Goal: Task Accomplishment & Management: Use online tool/utility

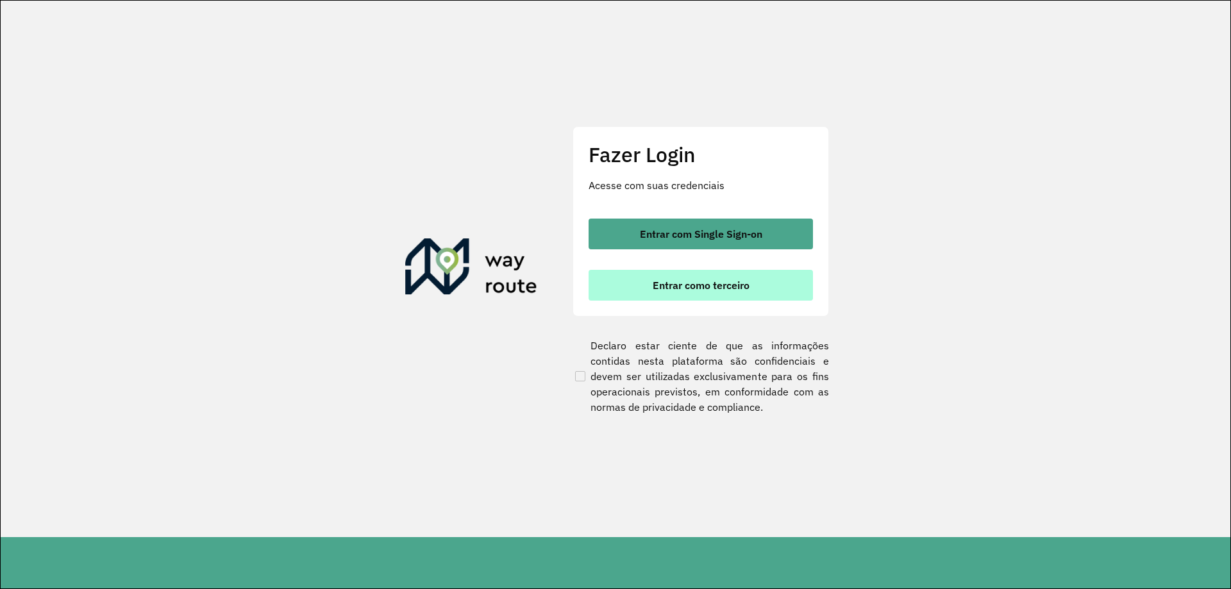
click at [690, 289] on span "Entrar como terceiro" at bounding box center [701, 285] width 97 height 10
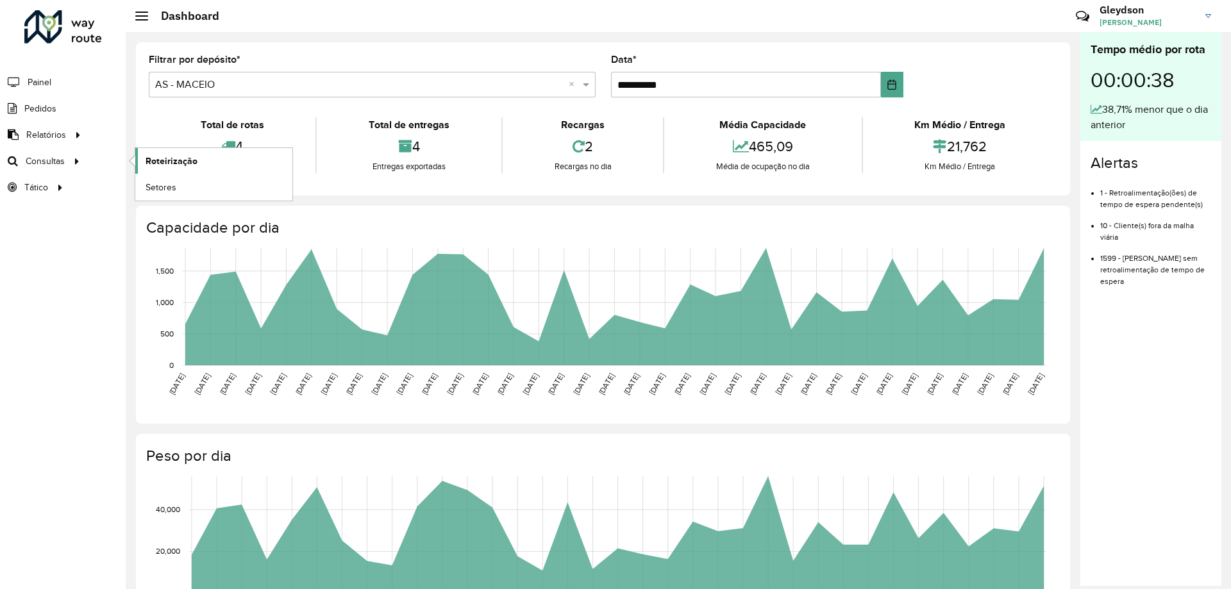
click at [190, 159] on span "Roteirização" at bounding box center [172, 161] width 52 height 13
click at [177, 181] on link "Setores" at bounding box center [213, 187] width 157 height 26
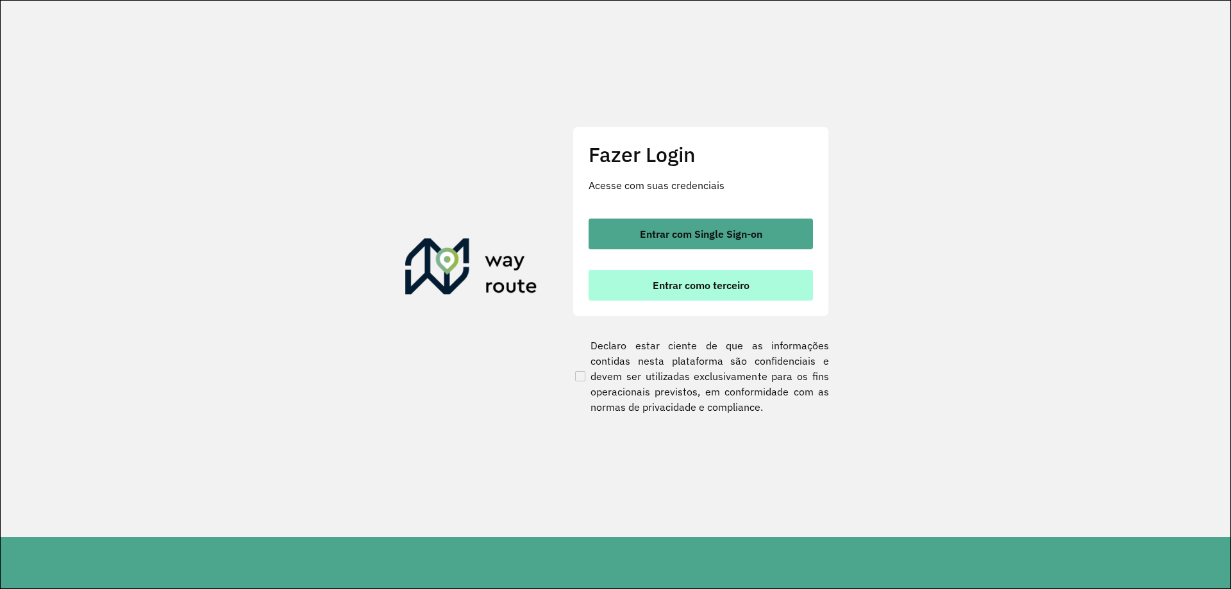
click at [716, 282] on span "Entrar como terceiro" at bounding box center [701, 285] width 97 height 10
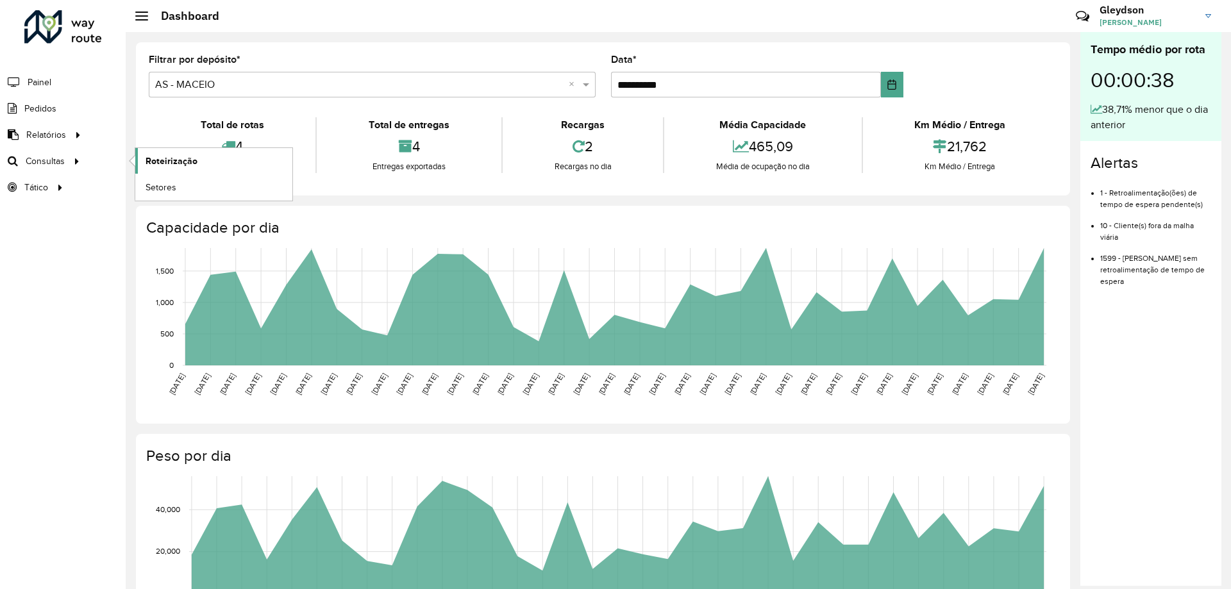
click at [209, 166] on link "Roteirização" at bounding box center [213, 161] width 157 height 26
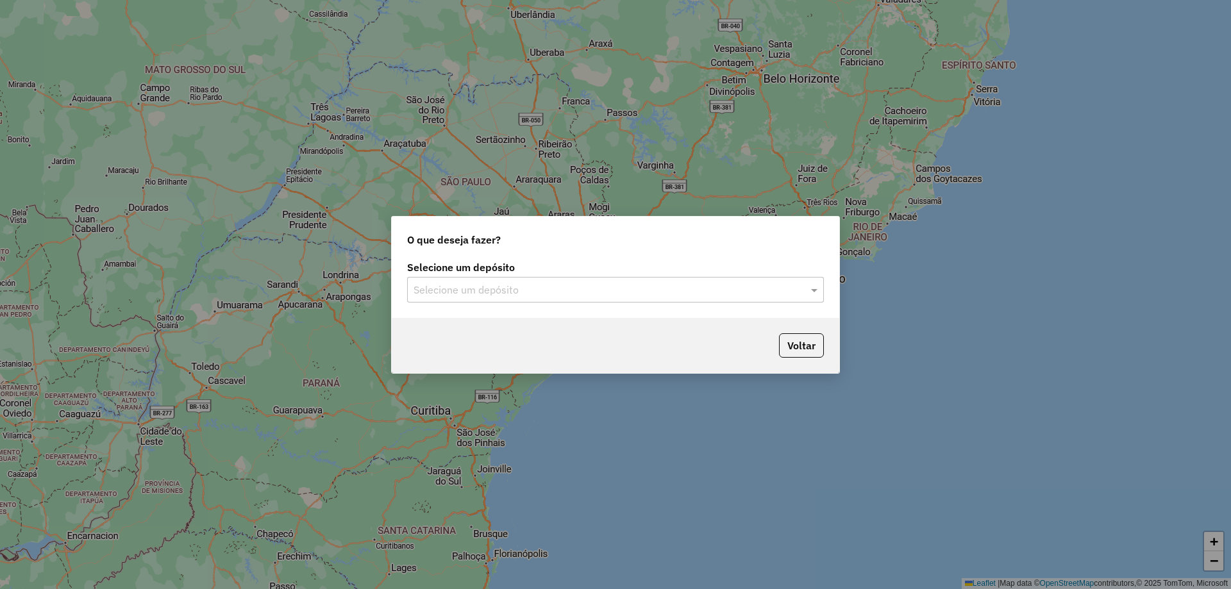
click at [631, 286] on input "text" at bounding box center [603, 290] width 378 height 15
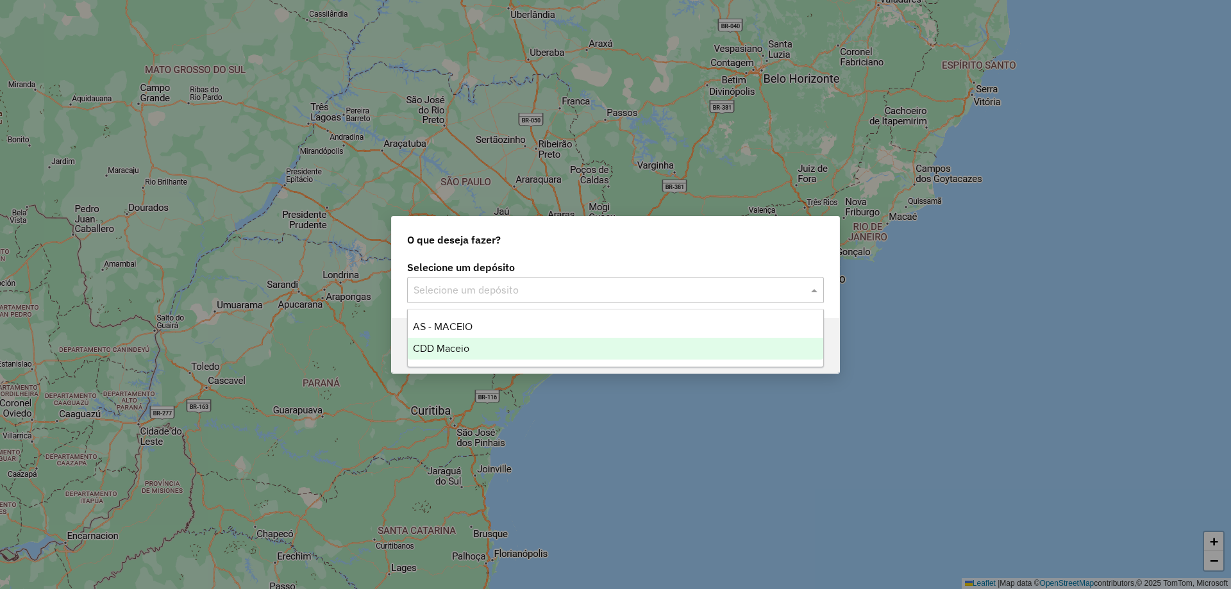
click at [499, 349] on div "CDD Maceio" at bounding box center [615, 349] width 415 height 22
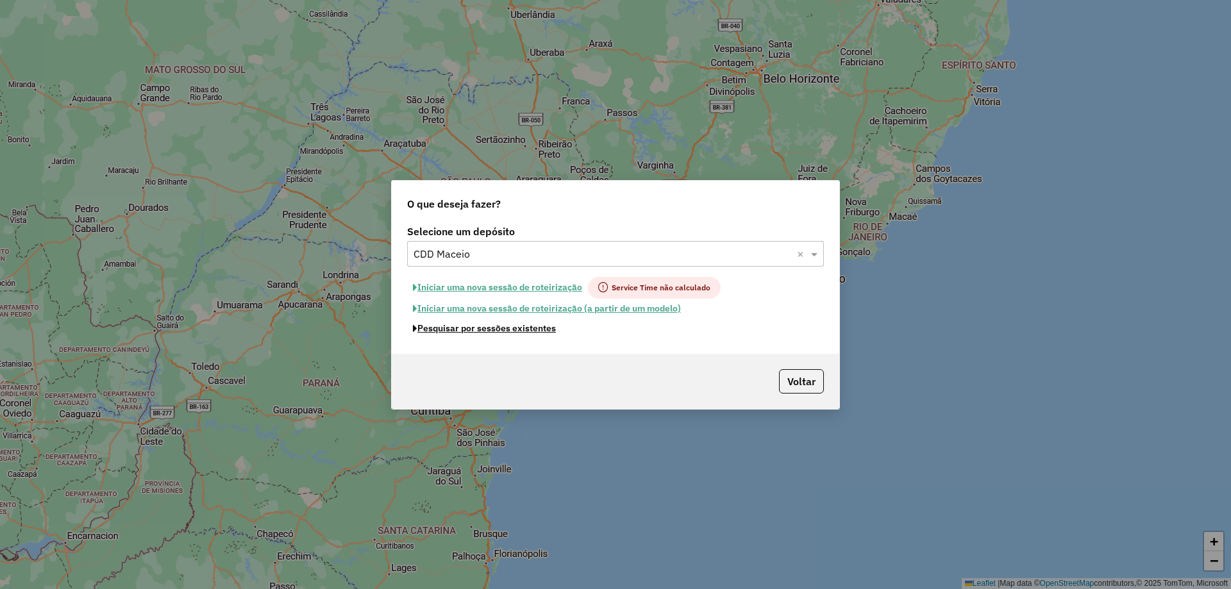
click at [495, 331] on button "Pesquisar por sessões existentes" at bounding box center [484, 329] width 155 height 20
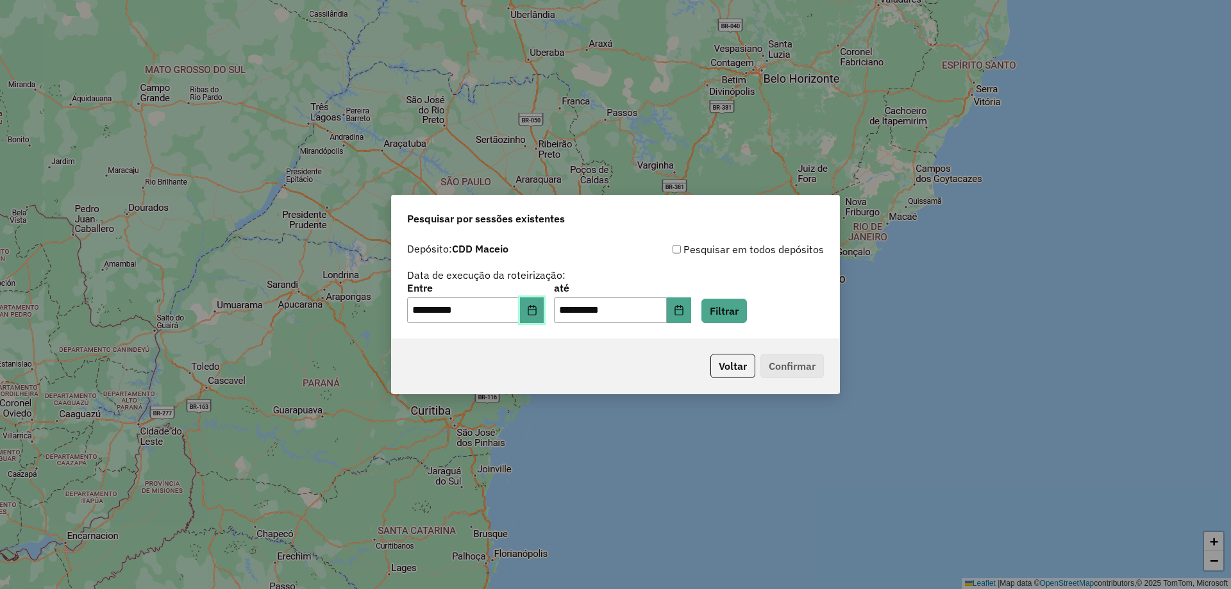
click at [537, 312] on icon "Choose Date" at bounding box center [532, 310] width 10 height 10
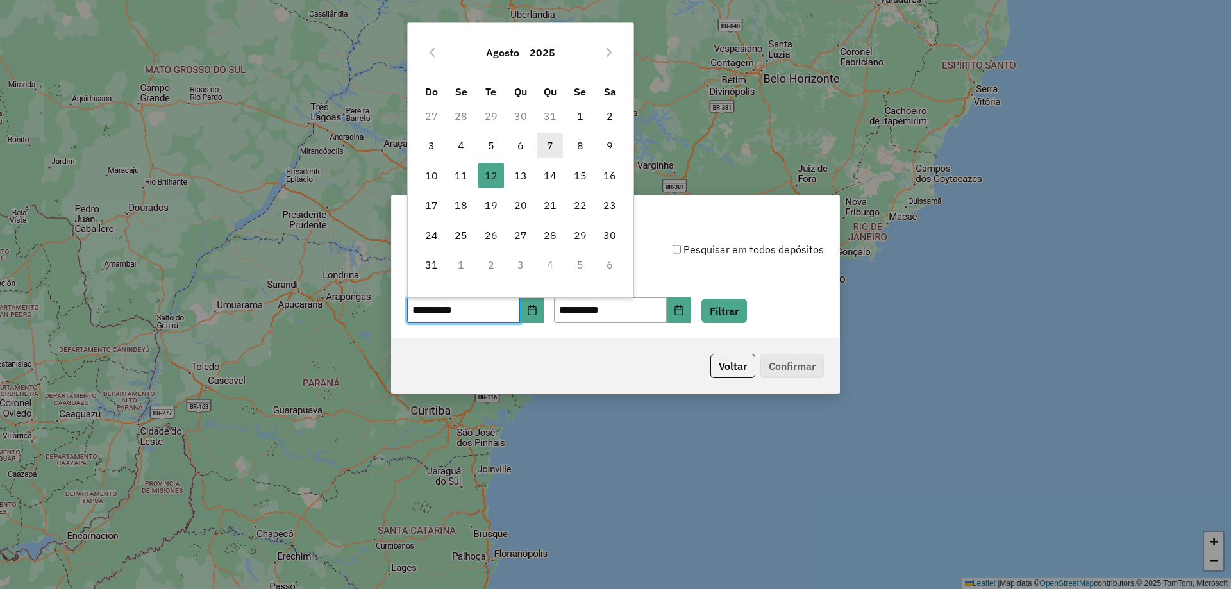
click at [549, 144] on span "7" at bounding box center [550, 146] width 26 height 26
type input "**********"
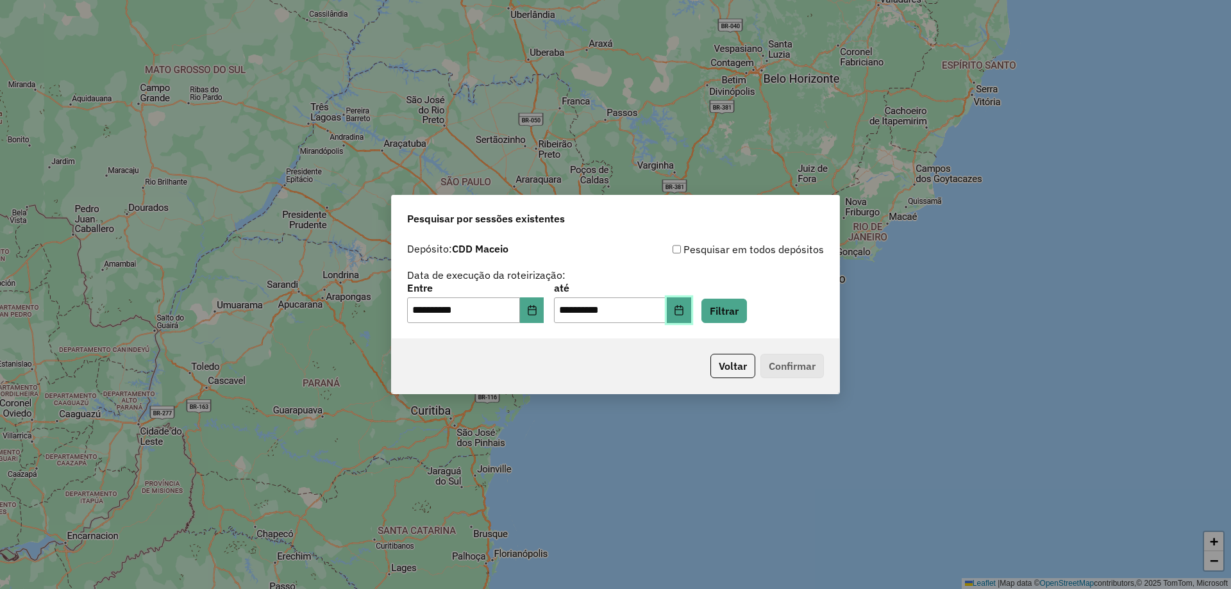
click at [683, 308] on icon "Choose Date" at bounding box center [678, 310] width 8 height 10
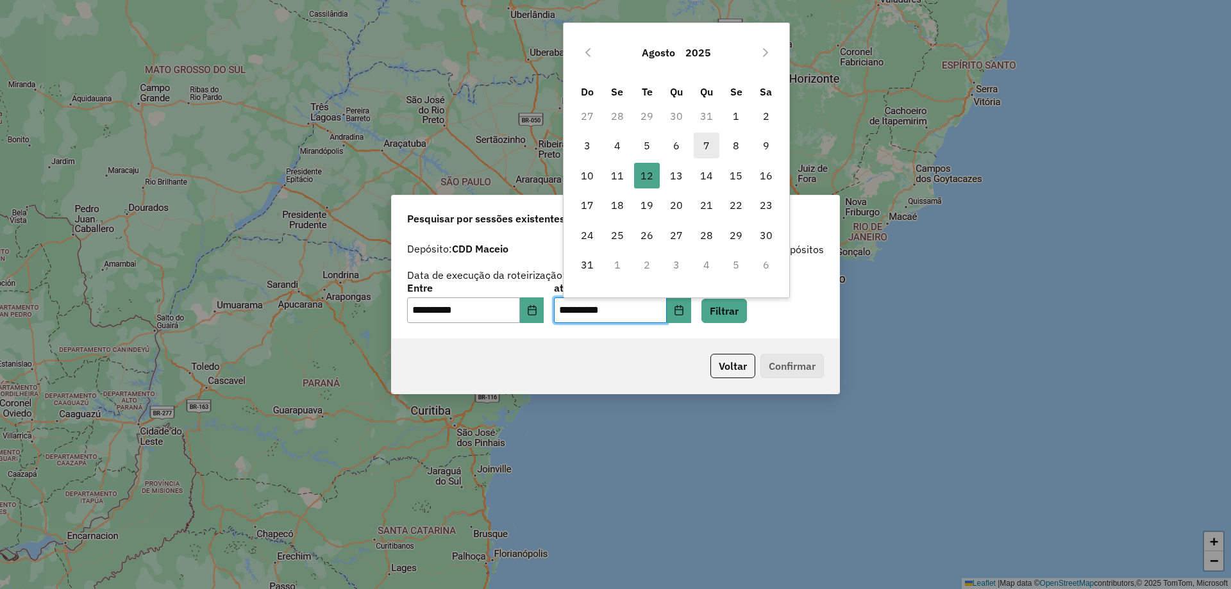
click at [712, 143] on span "7" at bounding box center [707, 146] width 26 height 26
type input "**********"
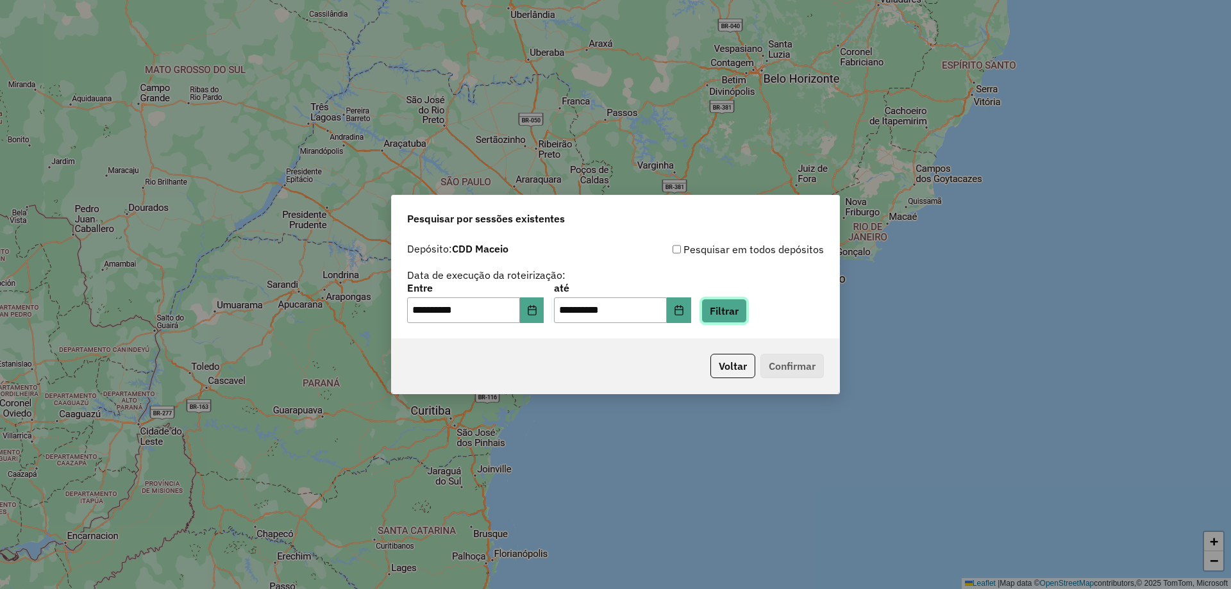
click at [741, 315] on button "Filtrar" at bounding box center [724, 311] width 46 height 24
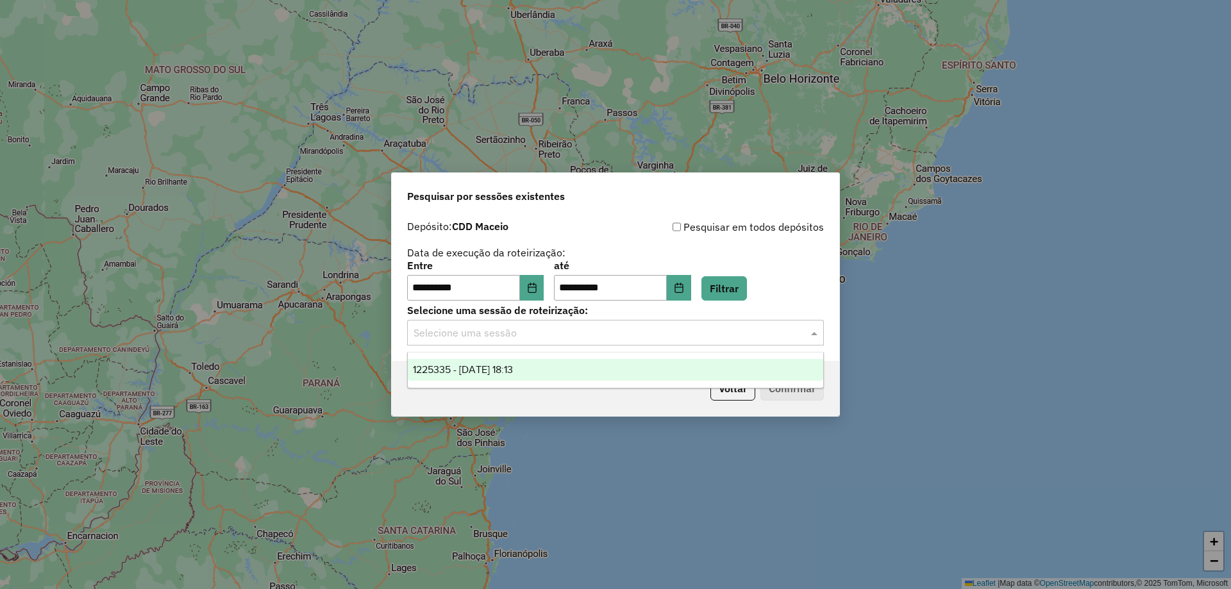
click at [604, 337] on input "text" at bounding box center [603, 333] width 378 height 15
click at [513, 364] on span "1225335 - 07/08/2025 18:13" at bounding box center [463, 369] width 100 height 11
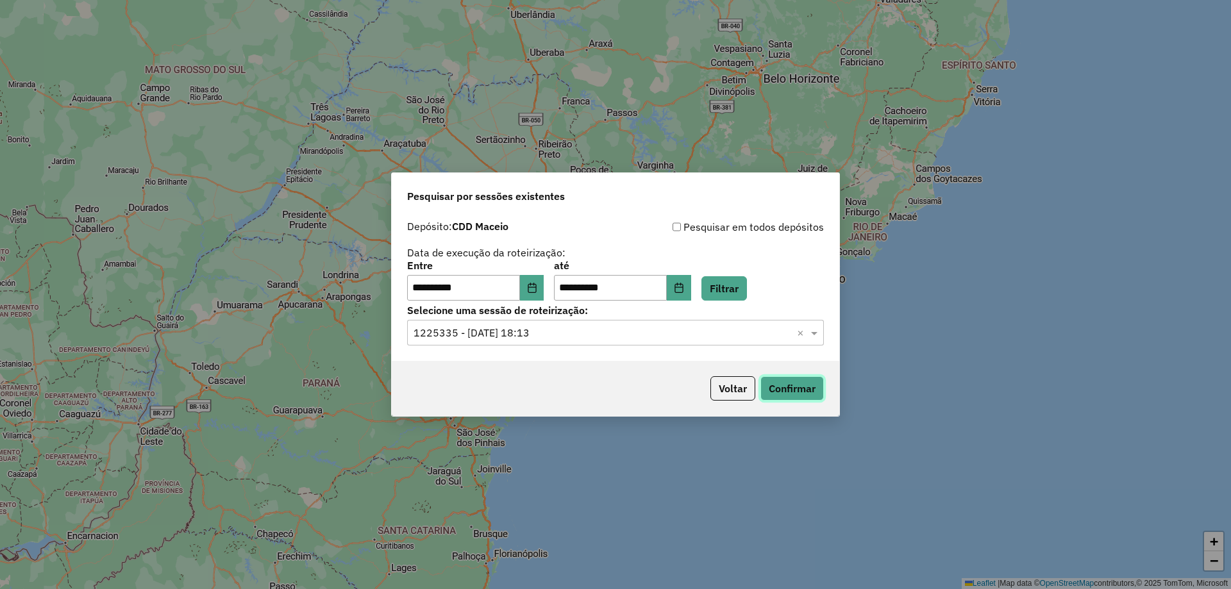
click at [801, 396] on button "Confirmar" at bounding box center [791, 388] width 63 height 24
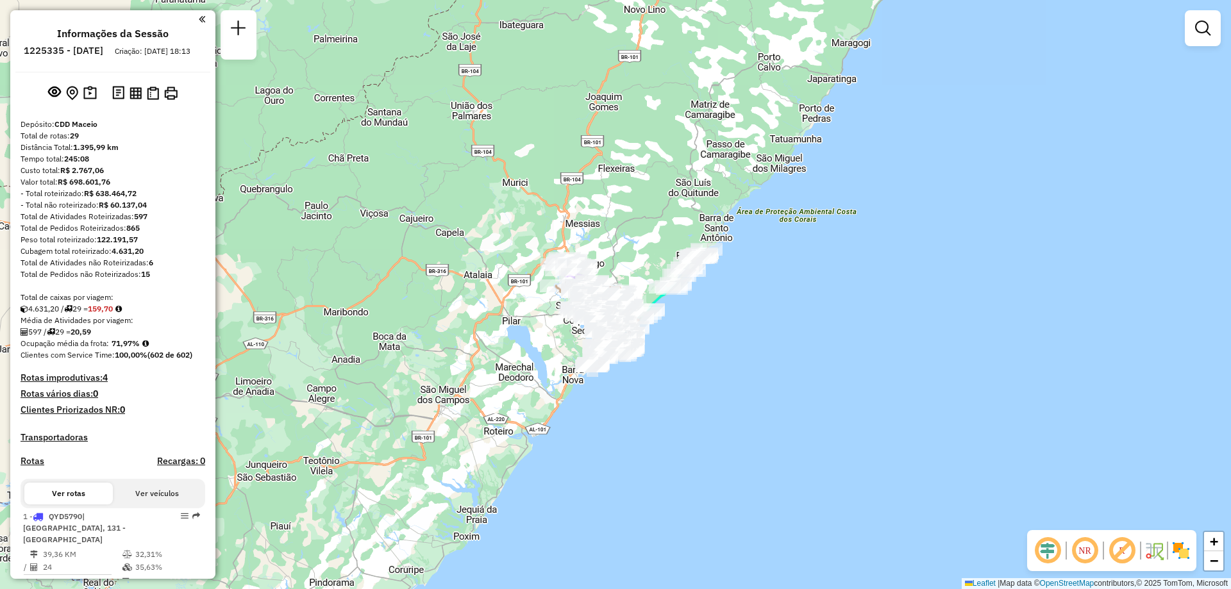
scroll to position [461, 0]
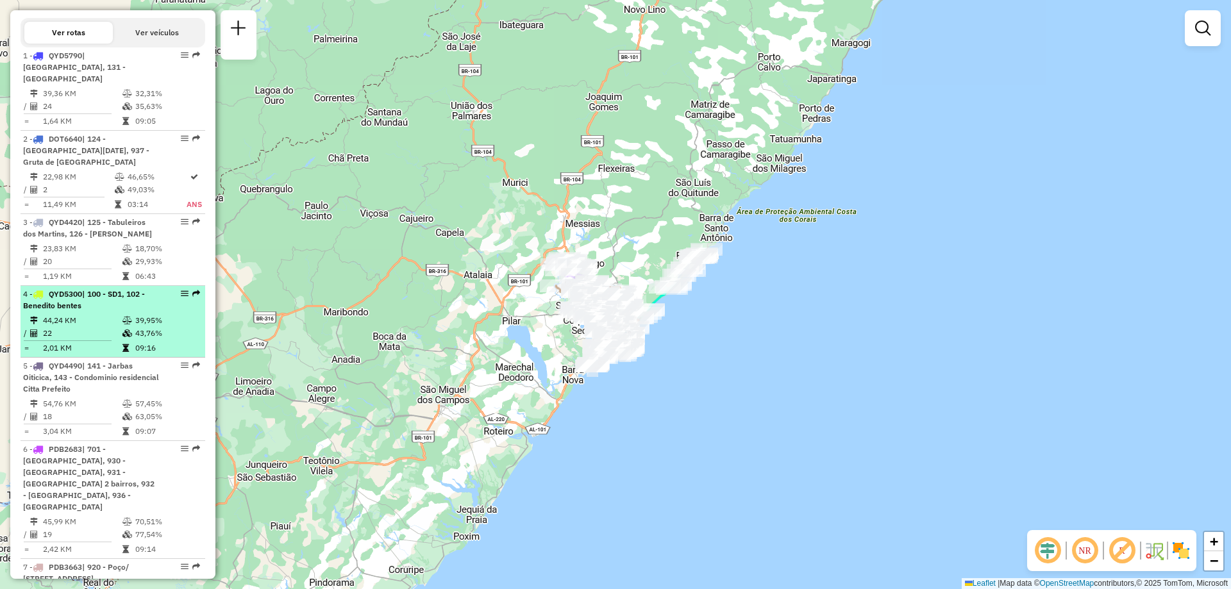
select select "**********"
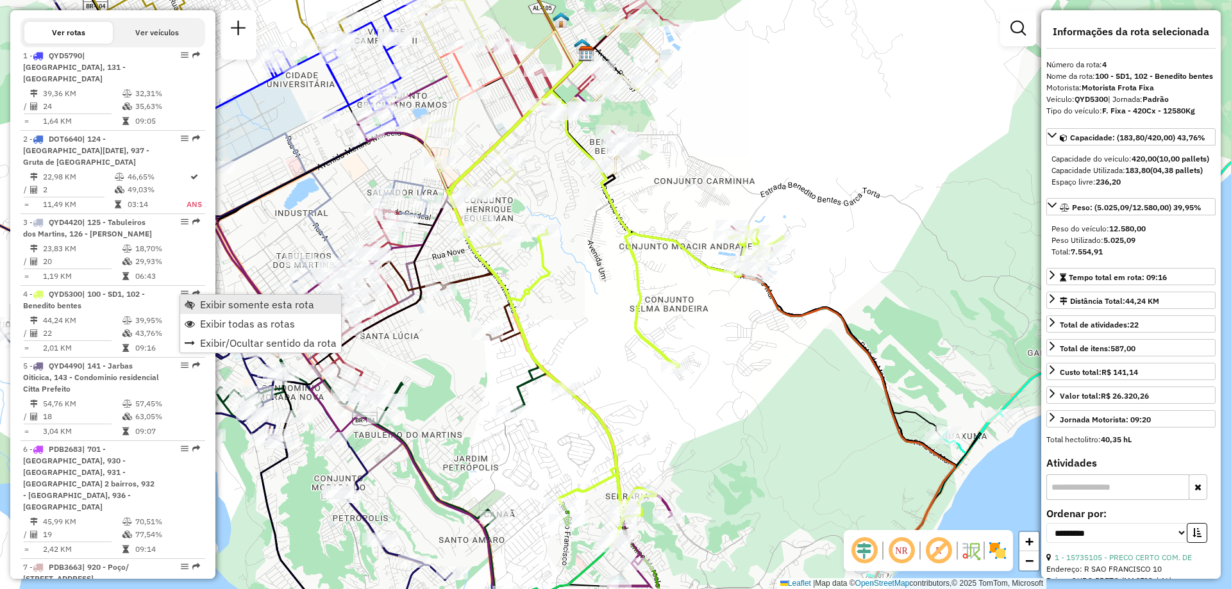
click at [244, 310] on span "Exibir somente esta rota" at bounding box center [257, 304] width 114 height 10
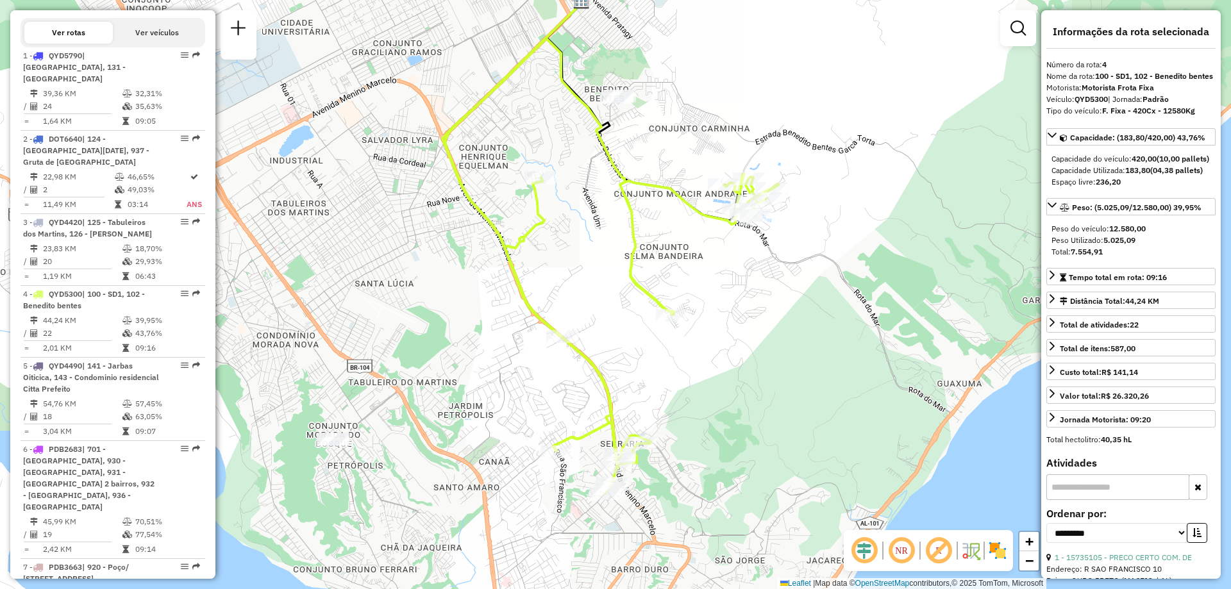
drag, startPoint x: 617, startPoint y: 387, endPoint x: 612, endPoint y: 335, distance: 52.8
click at [612, 335] on div "Janela de atendimento Grade de atendimento Capacidade Transportadoras Veículos …" at bounding box center [615, 294] width 1231 height 589
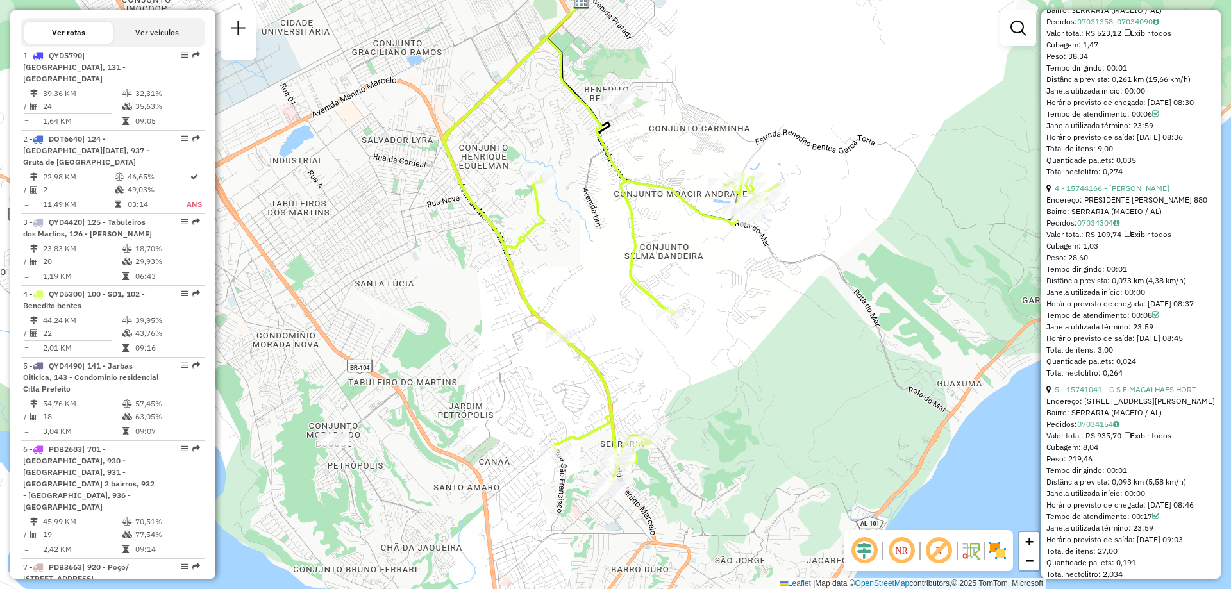
scroll to position [1788, 0]
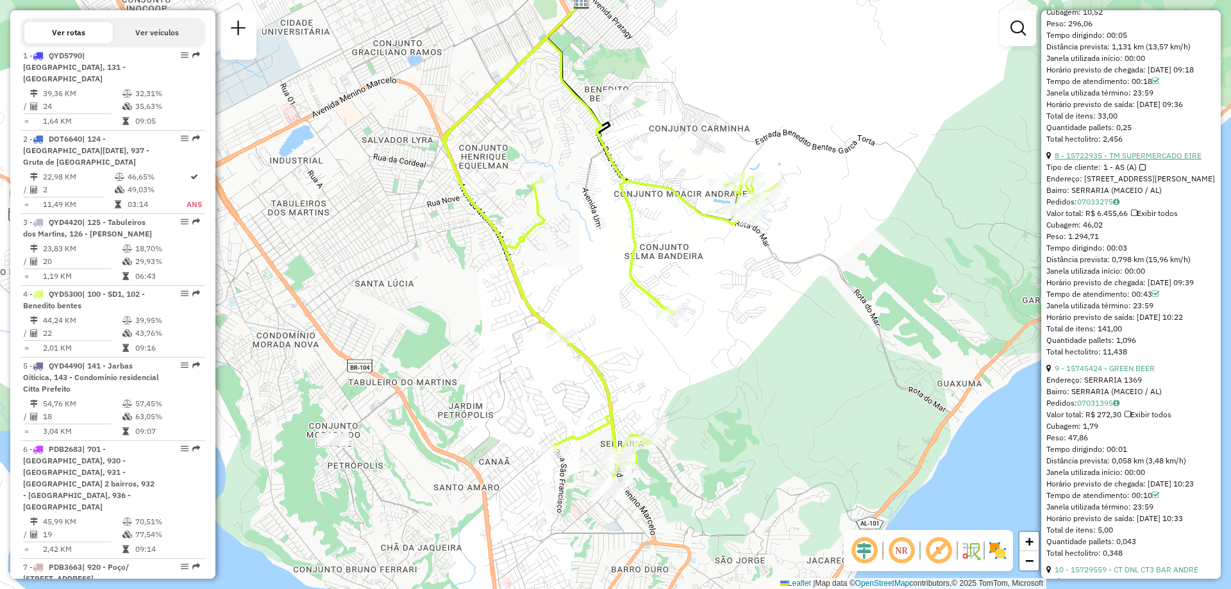
click at [1137, 160] on link "8 - 15722935 - TM SUPERMERCADO EIRE" at bounding box center [1128, 156] width 147 height 10
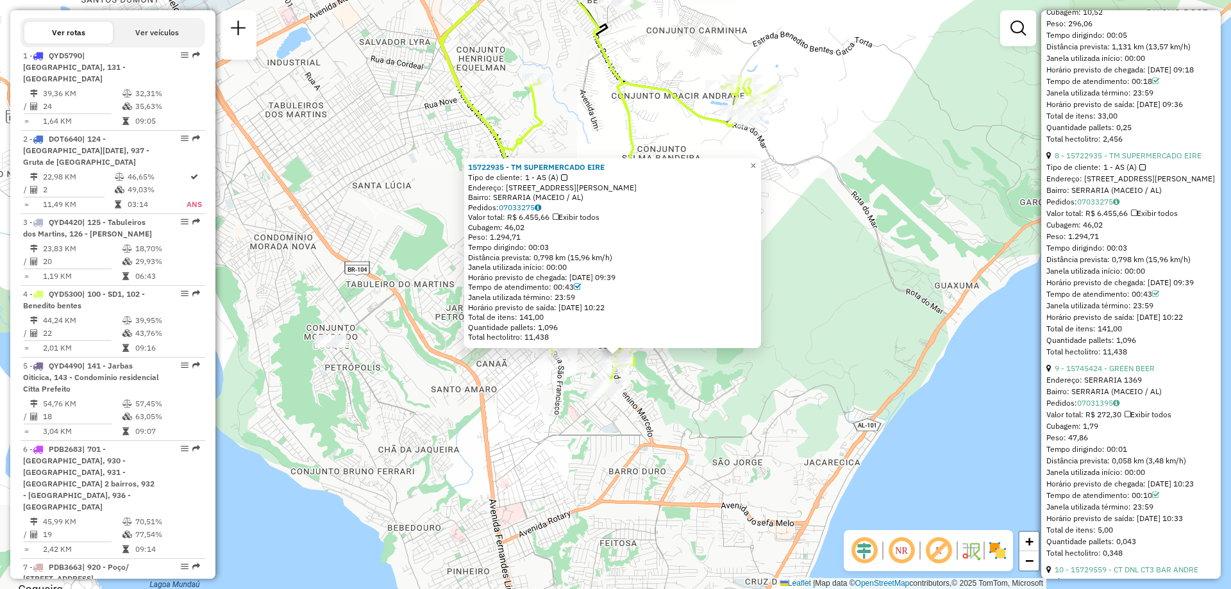
drag, startPoint x: 966, startPoint y: 298, endPoint x: 968, endPoint y: 360, distance: 61.6
click at [968, 360] on div "15722935 - TM SUPERMERCADO EIRE Tipo de cliente: 1 - AS (A) Endereço: [STREET_A…" at bounding box center [615, 294] width 1231 height 589
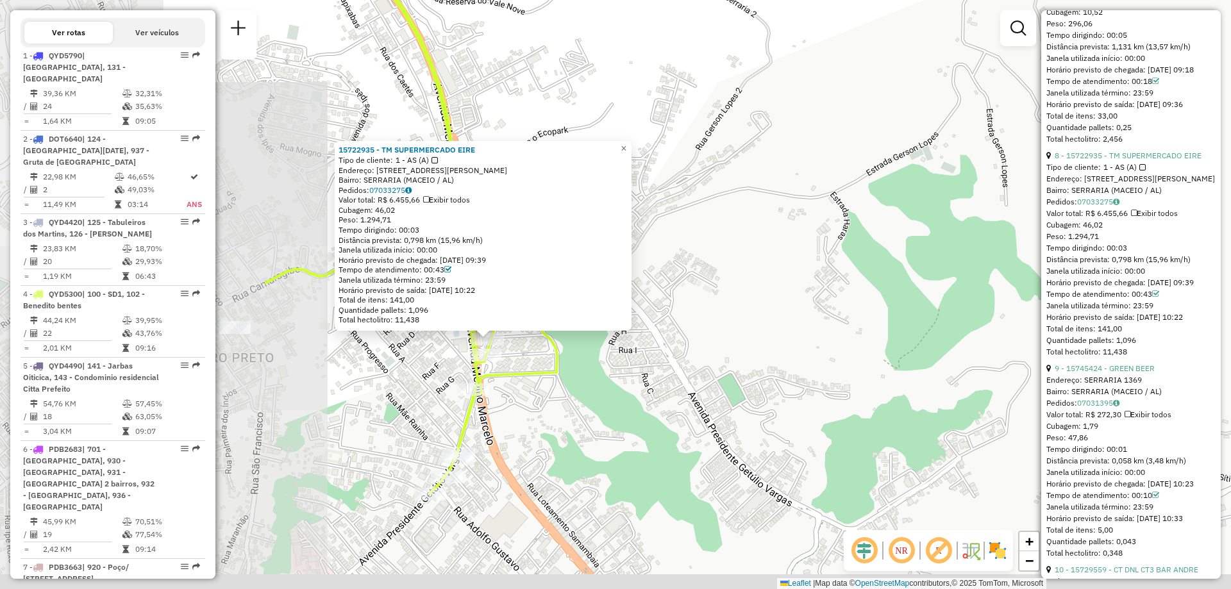
drag, startPoint x: 489, startPoint y: 344, endPoint x: 877, endPoint y: 272, distance: 394.5
click at [877, 272] on div "15722935 - TM SUPERMERCADO EIRE Tipo de cliente: 1 - AS (A) Endereço: [STREET_A…" at bounding box center [615, 294] width 1231 height 589
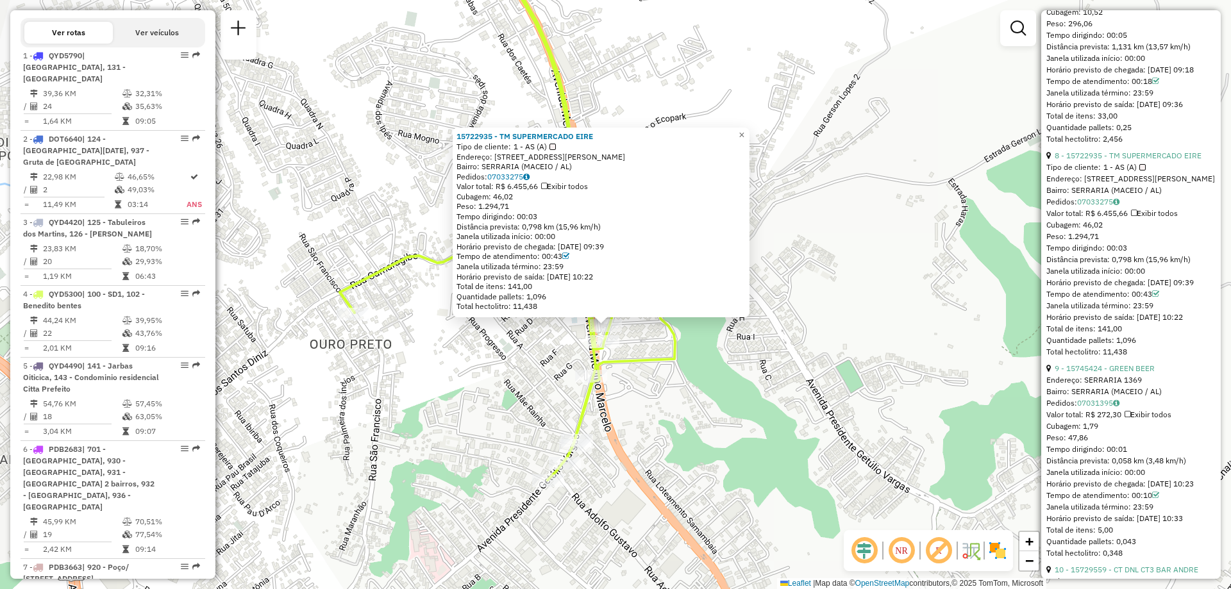
drag, startPoint x: 621, startPoint y: 376, endPoint x: 739, endPoint y: 363, distance: 118.7
click at [739, 363] on div "15722935 - TM SUPERMERCADO EIRE Tipo de cliente: 1 - AS (A) Endereço: [STREET_A…" at bounding box center [615, 294] width 1231 height 589
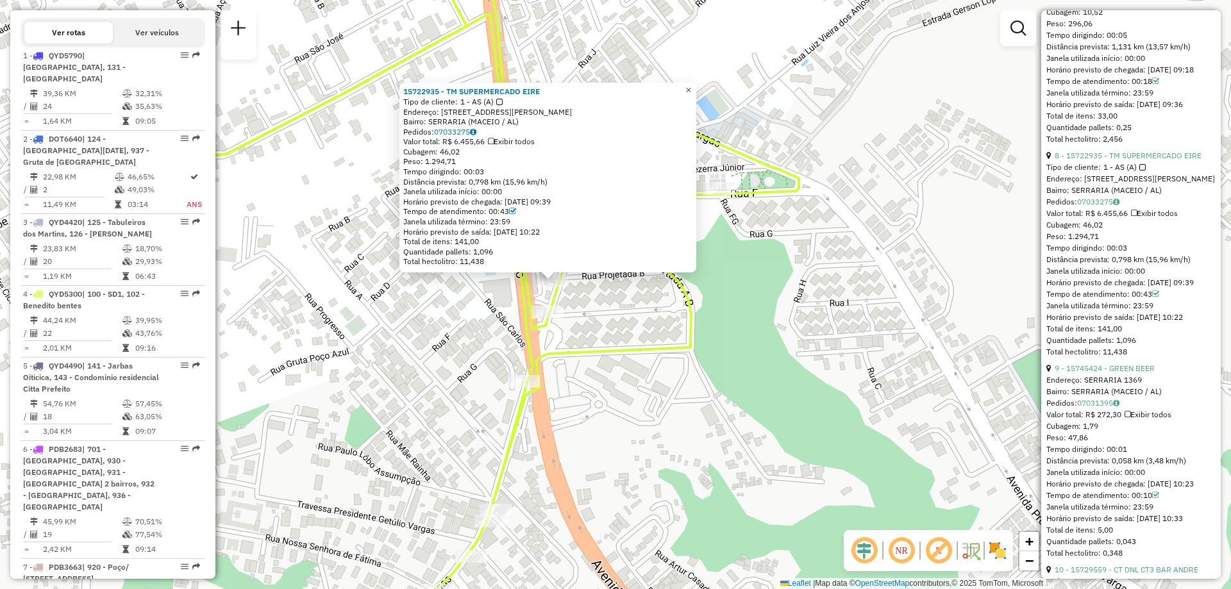
click at [691, 87] on span "×" at bounding box center [688, 90] width 6 height 11
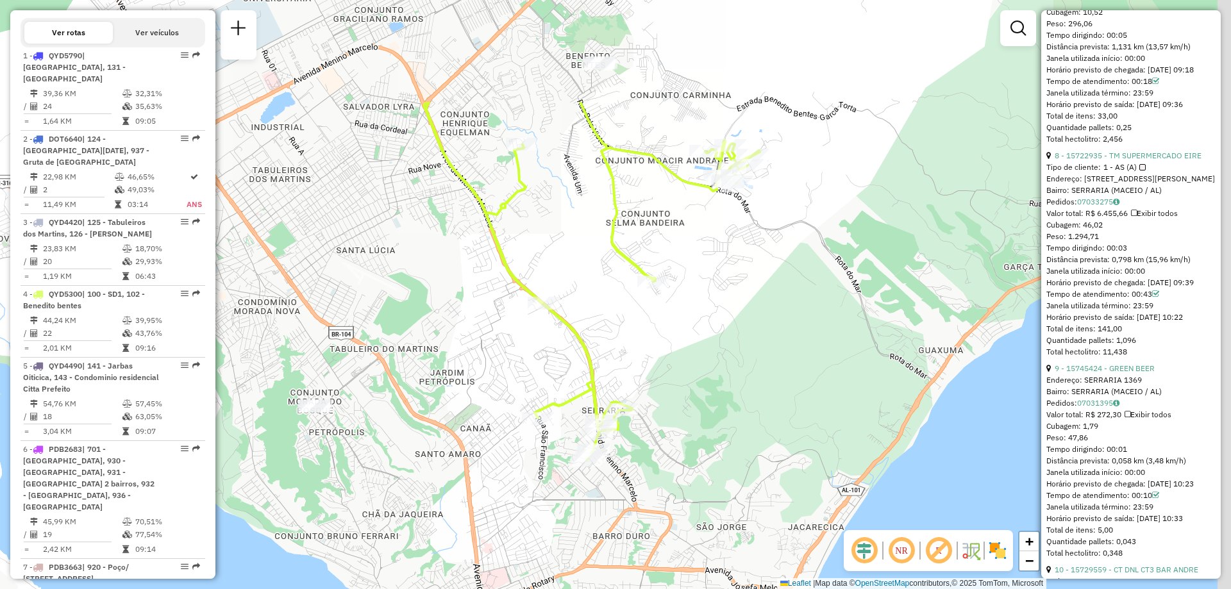
drag, startPoint x: 887, startPoint y: 170, endPoint x: 719, endPoint y: 331, distance: 233.1
click at [719, 331] on div "Janela de atendimento Grade de atendimento Capacidade Transportadoras Veículos …" at bounding box center [615, 294] width 1231 height 589
